Goal: Check status

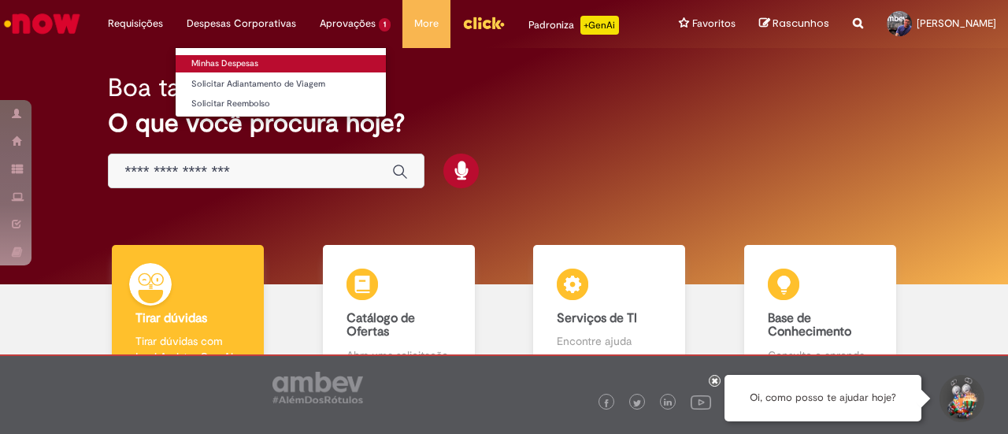
click at [214, 67] on link "Minhas Despesas" at bounding box center [281, 63] width 210 height 17
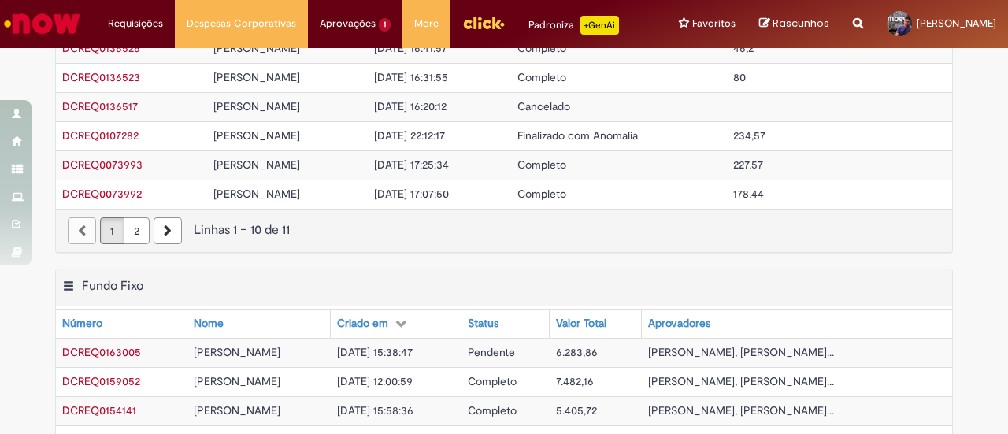
scroll to position [236, 0]
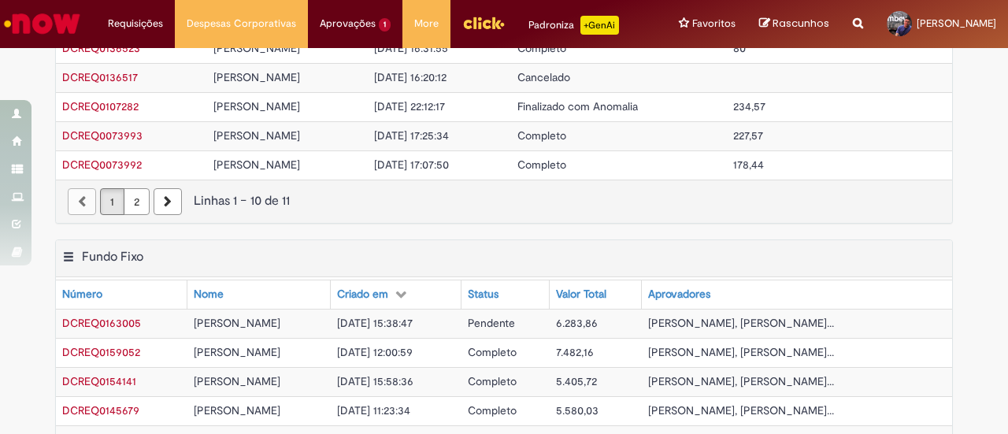
click at [515, 330] on span "Pendente" at bounding box center [491, 323] width 47 height 14
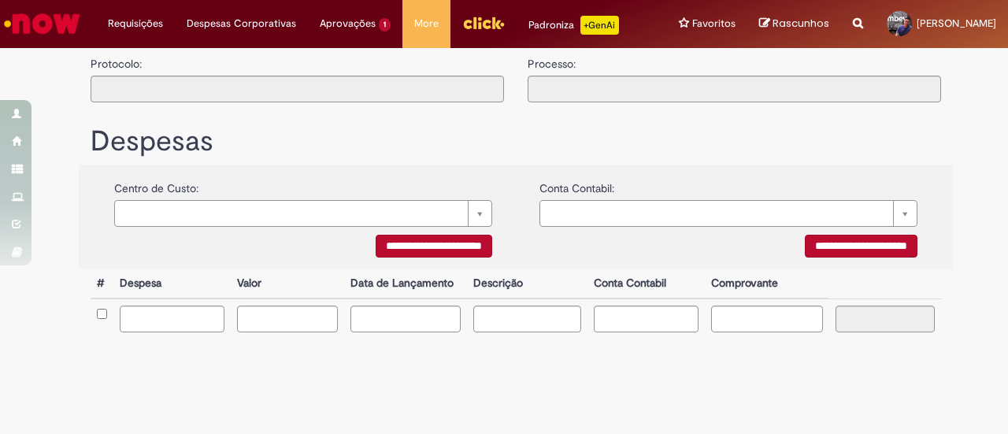
type input "**********"
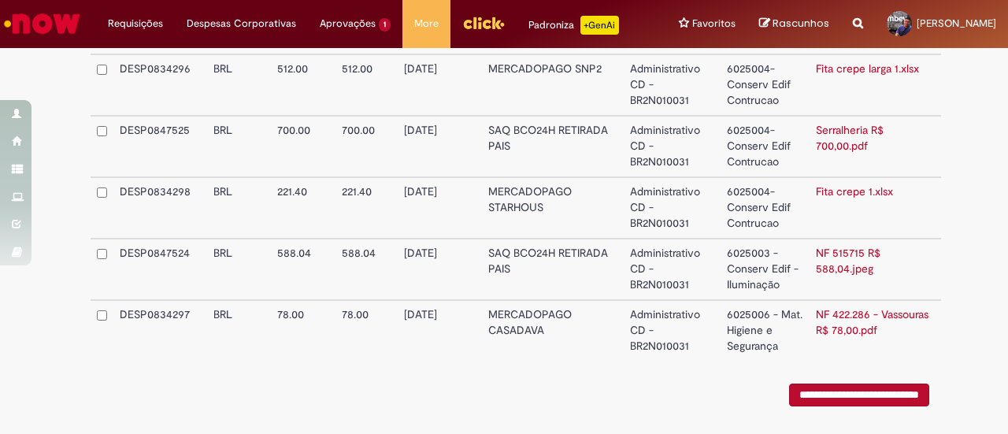
scroll to position [1165, 0]
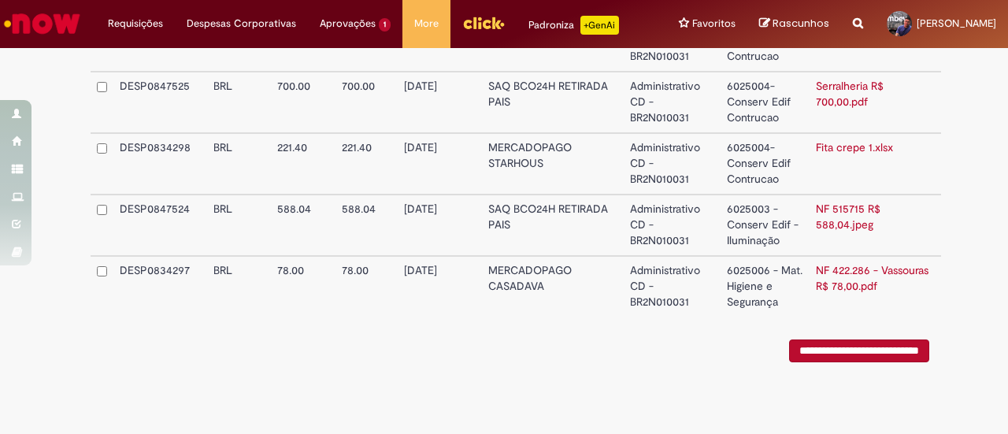
click at [838, 220] on link "NF 515715 R$ 588,04.jpeg" at bounding box center [848, 217] width 65 height 30
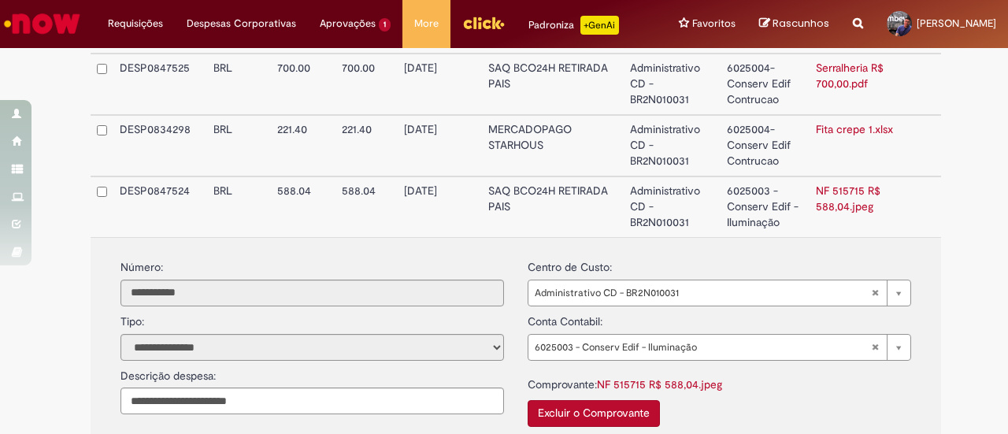
click at [841, 91] on link "Serralheria R$ 700,00.pdf" at bounding box center [850, 76] width 68 height 30
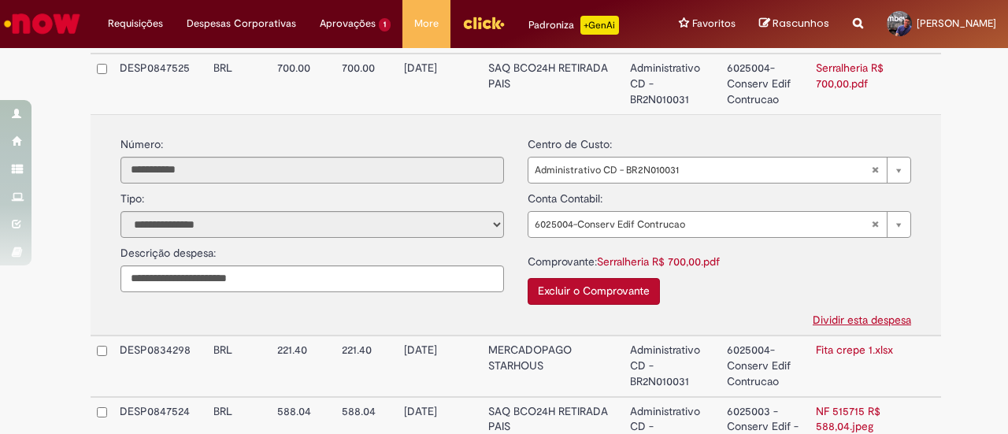
click at [676, 269] on link "Serralheria R$ 700,00.pdf" at bounding box center [658, 261] width 123 height 14
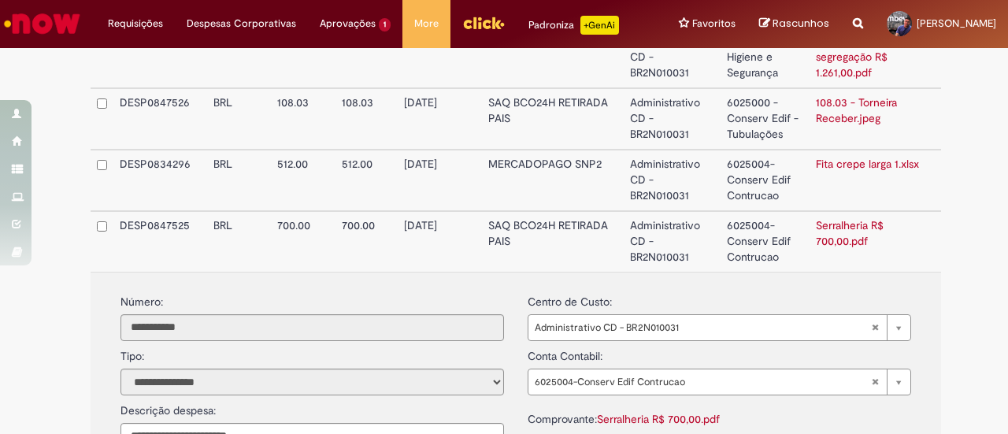
scroll to position [929, 0]
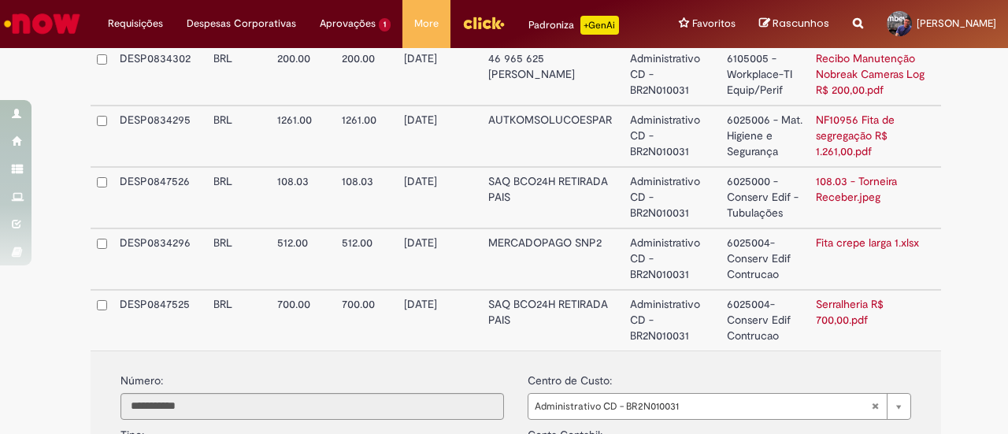
click at [837, 204] on link "108.03 - Torneira Receber.jpeg" at bounding box center [856, 189] width 81 height 30
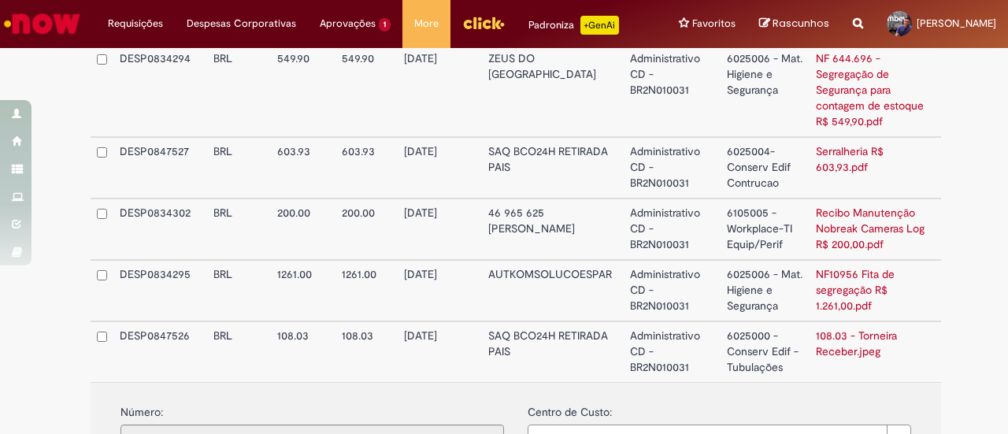
scroll to position [771, 0]
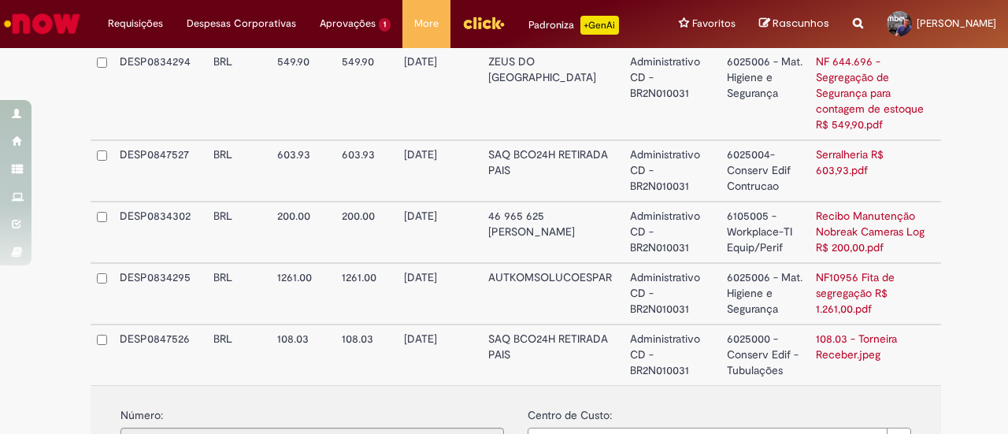
click at [837, 174] on link "Serralheria R$ 603,93.pdf" at bounding box center [850, 162] width 68 height 30
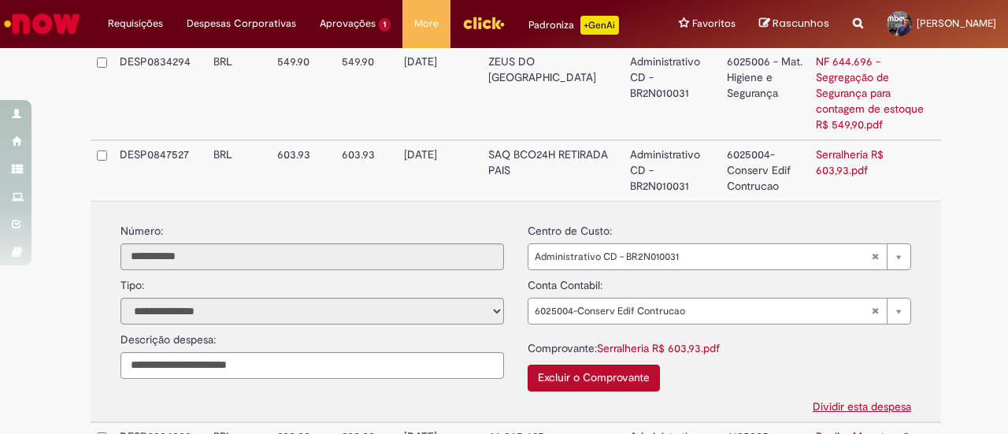
click at [666, 355] on link "Serralheria R$ 603,93.pdf" at bounding box center [658, 348] width 123 height 14
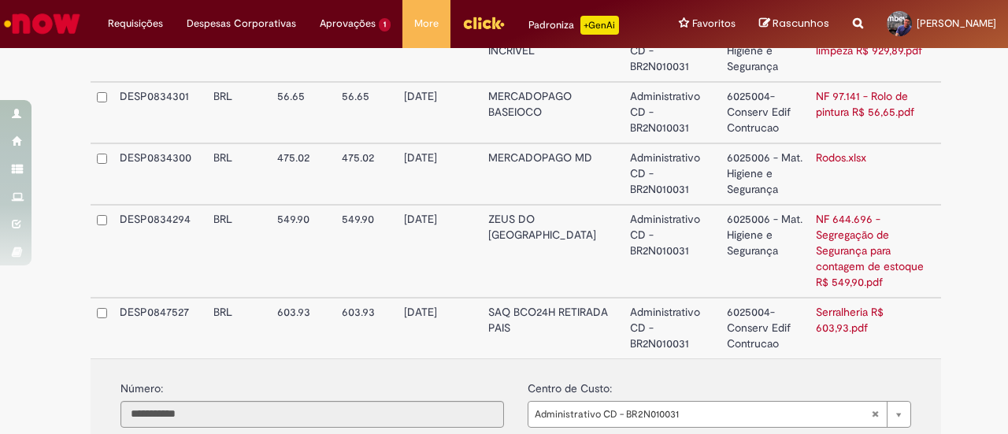
scroll to position [692, 0]
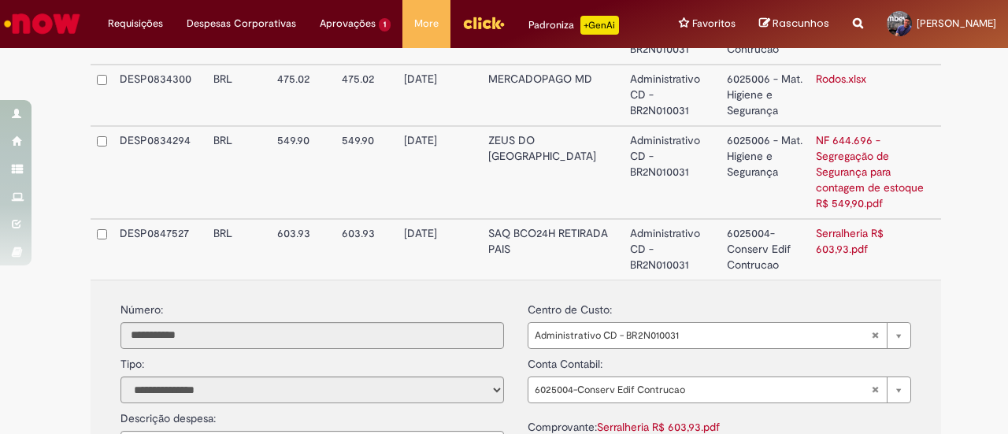
click at [648, 256] on td "Administrativo CD - BR2N010031" at bounding box center [672, 249] width 97 height 61
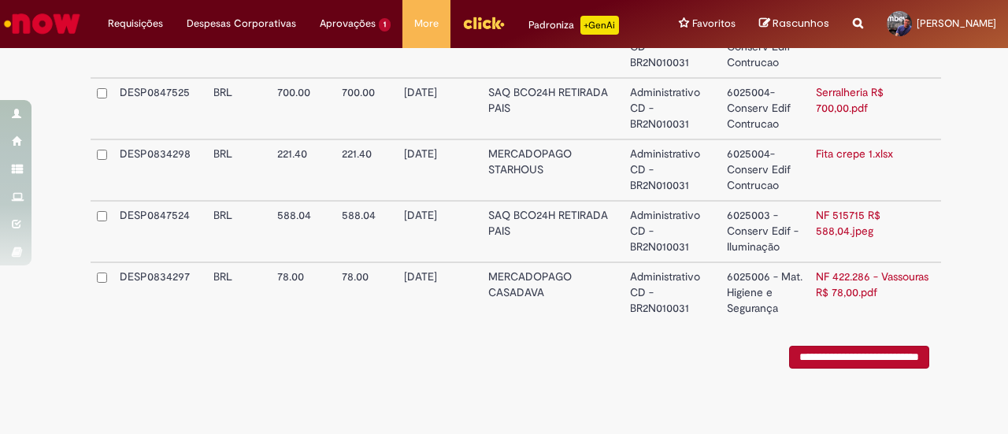
scroll to position [1165, 0]
